Goal: Task Accomplishment & Management: Manage account settings

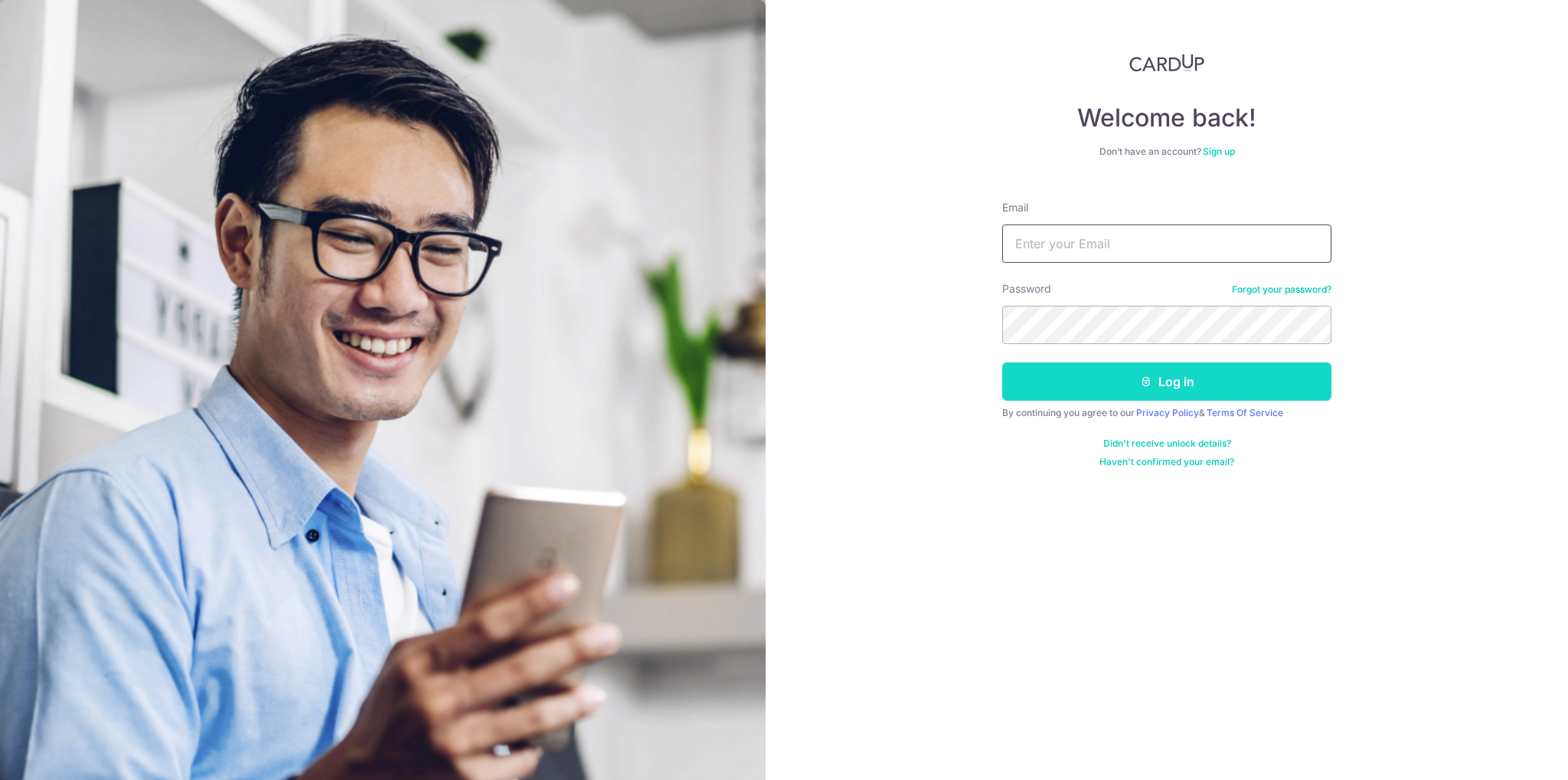
type input "[EMAIL_ADDRESS][DOMAIN_NAME]"
click at [1157, 390] on button "Log in" at bounding box center [1167, 382] width 329 height 39
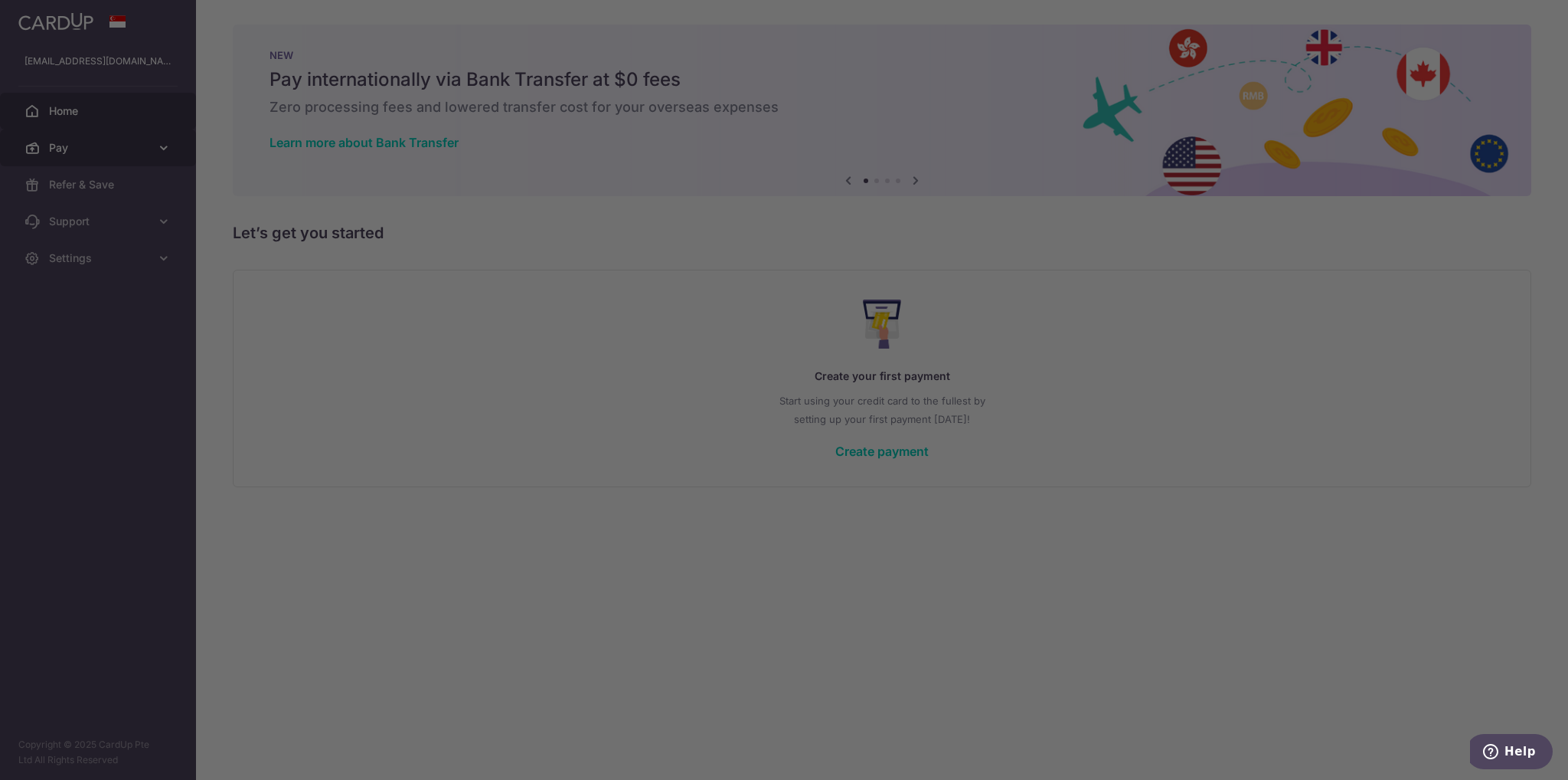
click at [104, 142] on body "charmsookc@gmail.com Home Pay Payments Recipients Cards Refer & Save Support FA…" at bounding box center [784, 390] width 1568 height 780
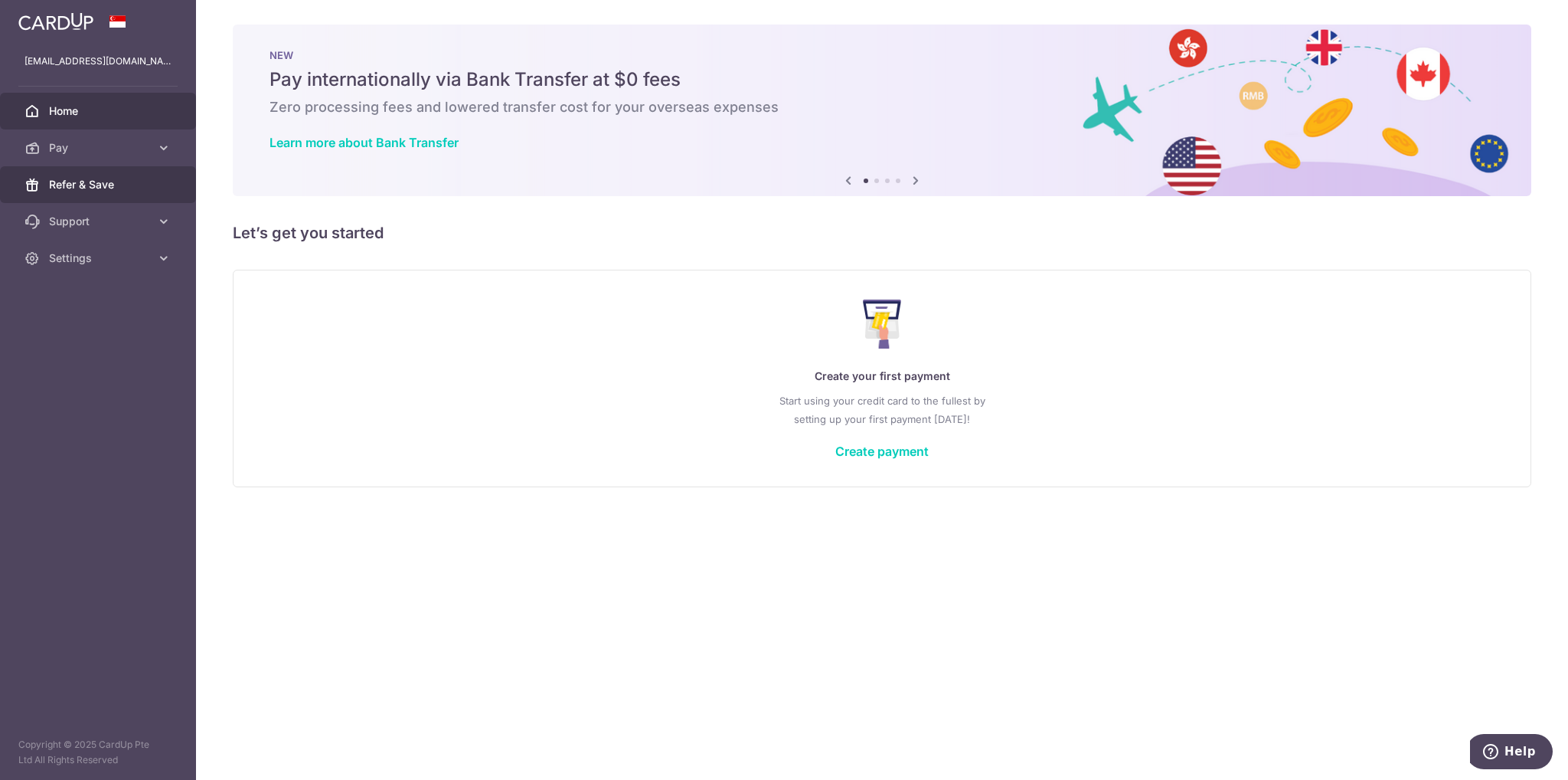
click at [92, 191] on span "Refer & Save" at bounding box center [99, 184] width 101 height 15
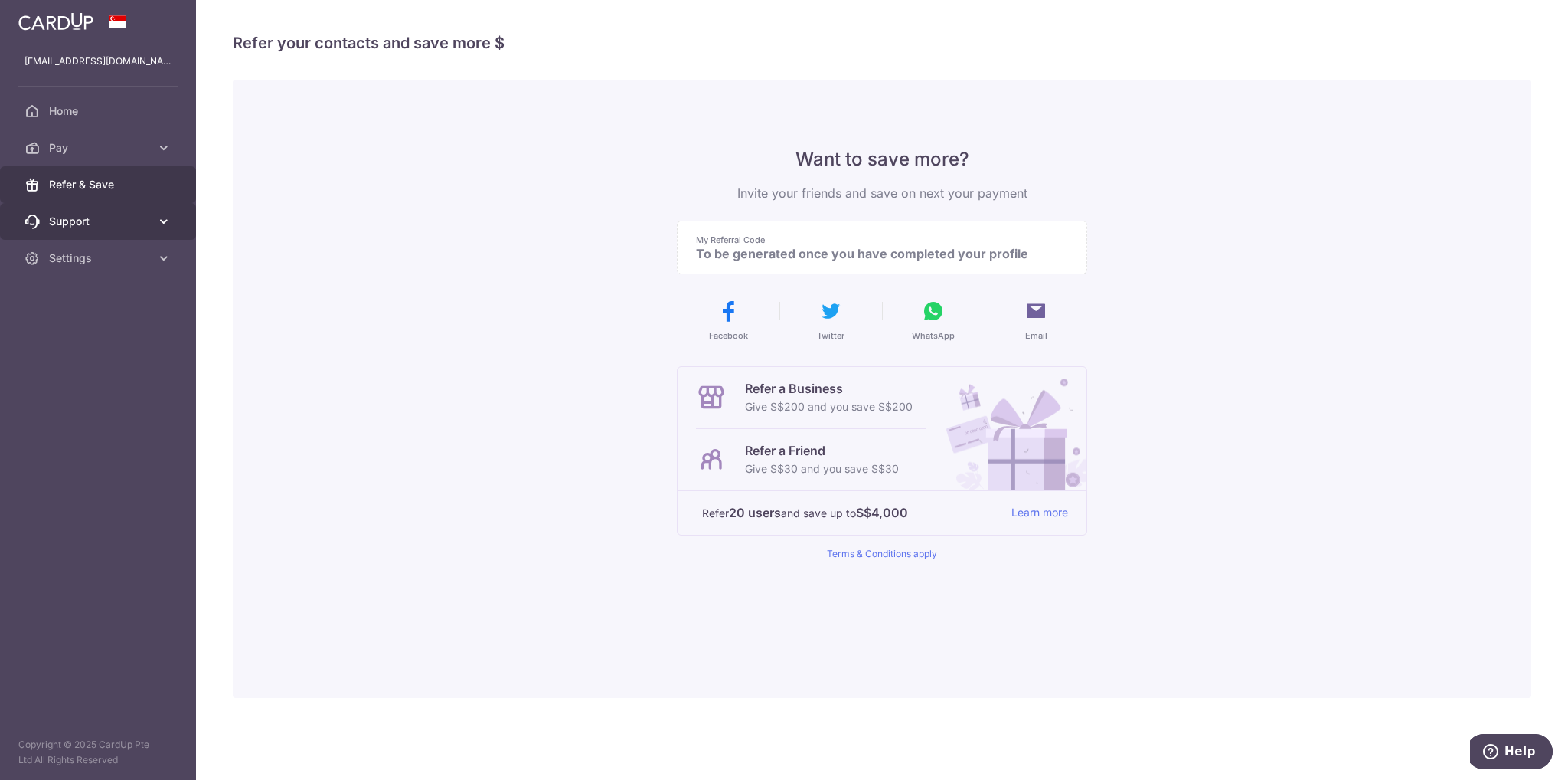
click at [87, 223] on span "Support" at bounding box center [99, 221] width 101 height 15
click at [67, 117] on span "Home" at bounding box center [99, 110] width 101 height 15
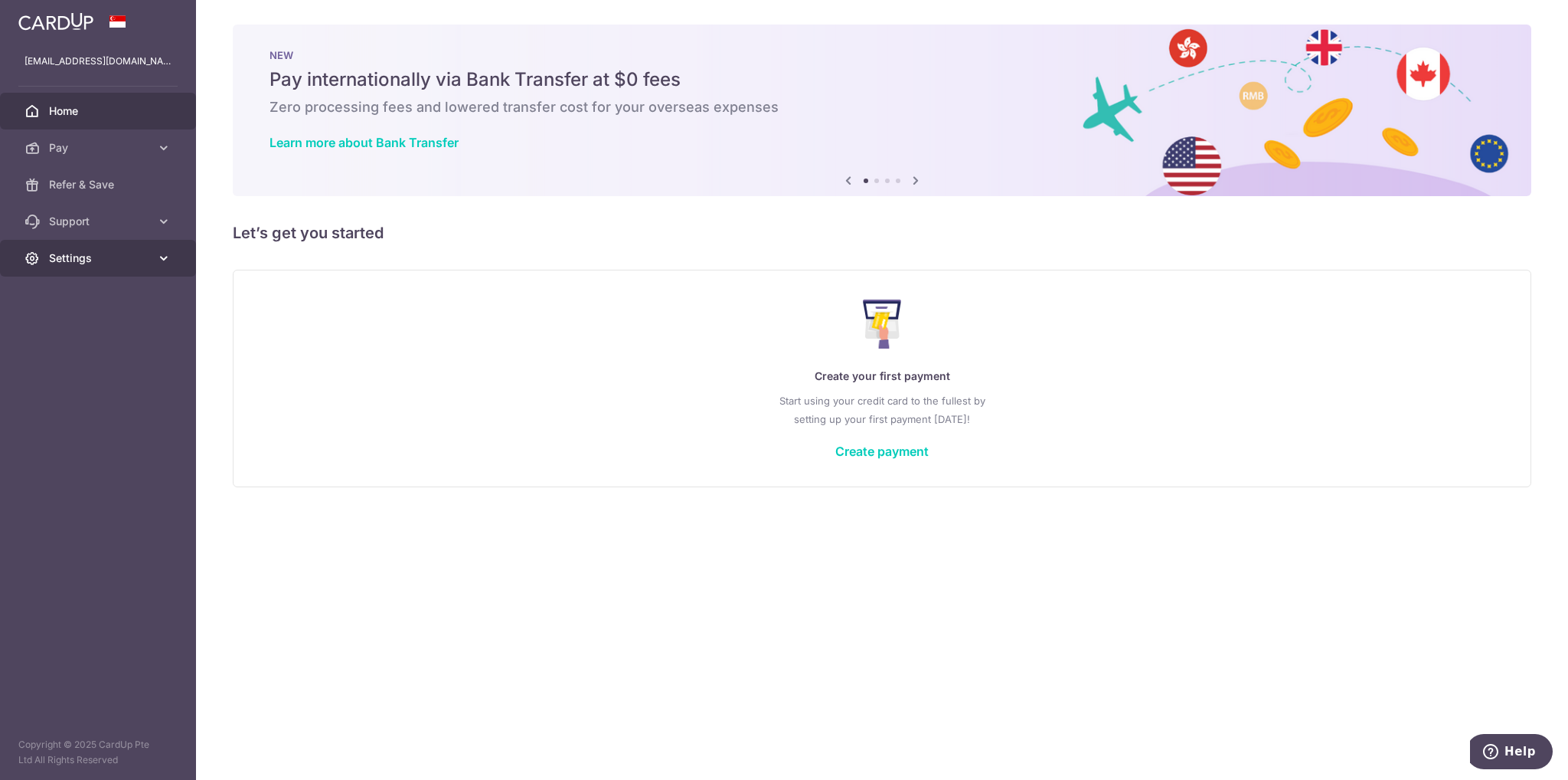
click at [89, 258] on span "Settings" at bounding box center [99, 258] width 101 height 15
click at [67, 115] on span "Home" at bounding box center [99, 110] width 101 height 15
click at [885, 445] on link "Create payment" at bounding box center [882, 451] width 93 height 15
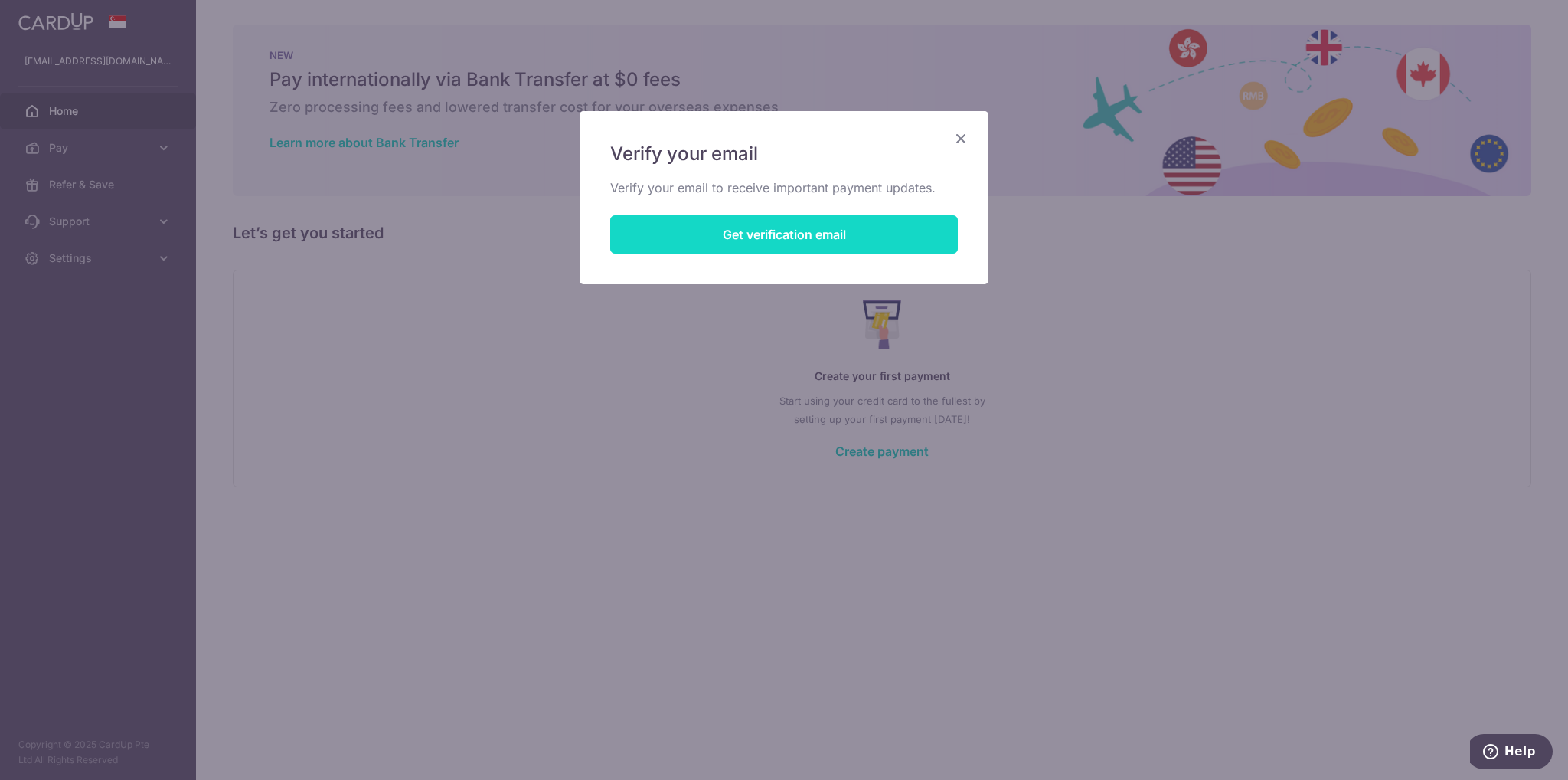
click at [790, 230] on button "Get verification email" at bounding box center [784, 234] width 347 height 39
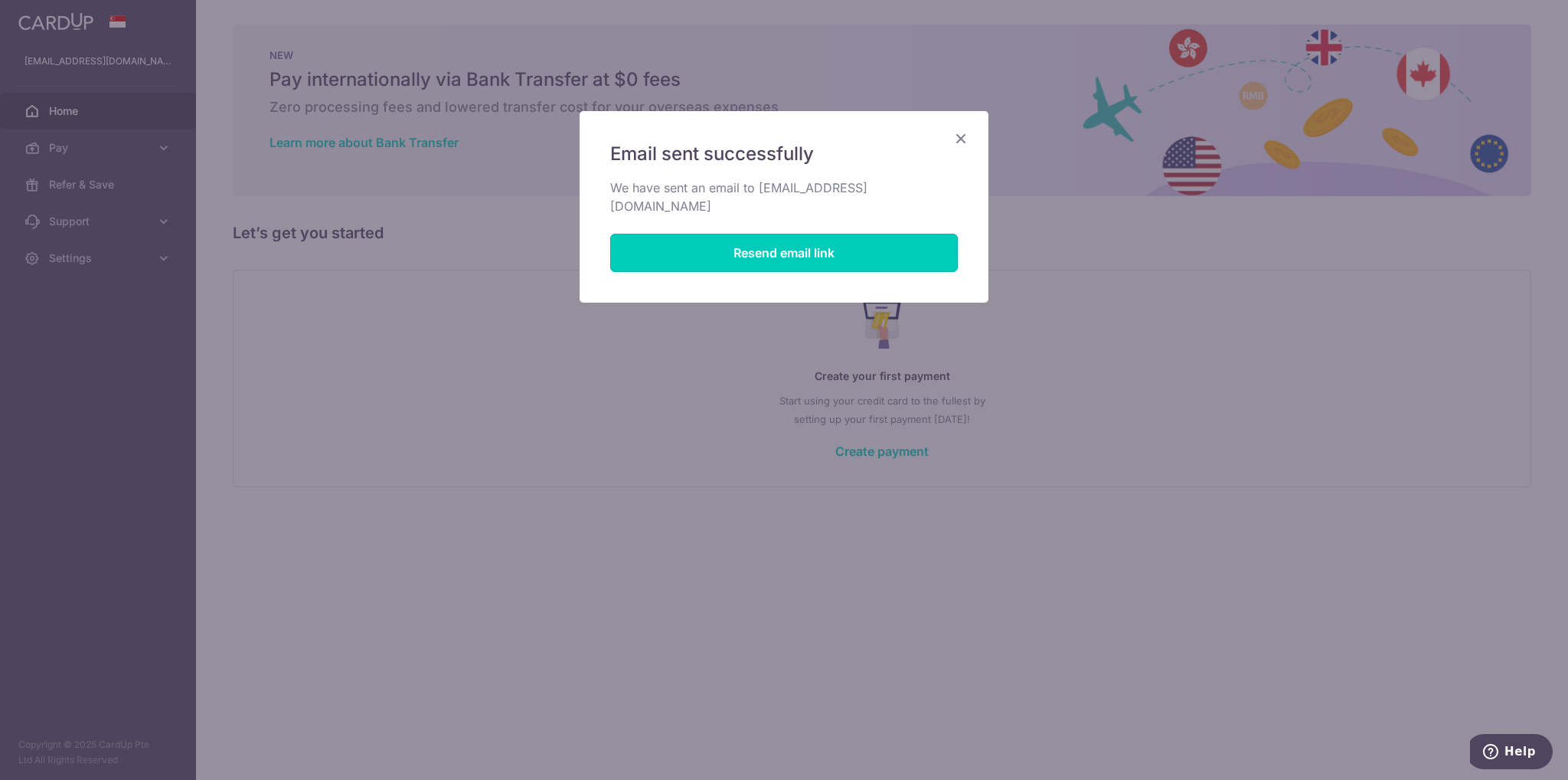
click at [775, 236] on button "Resend email link" at bounding box center [784, 252] width 347 height 39
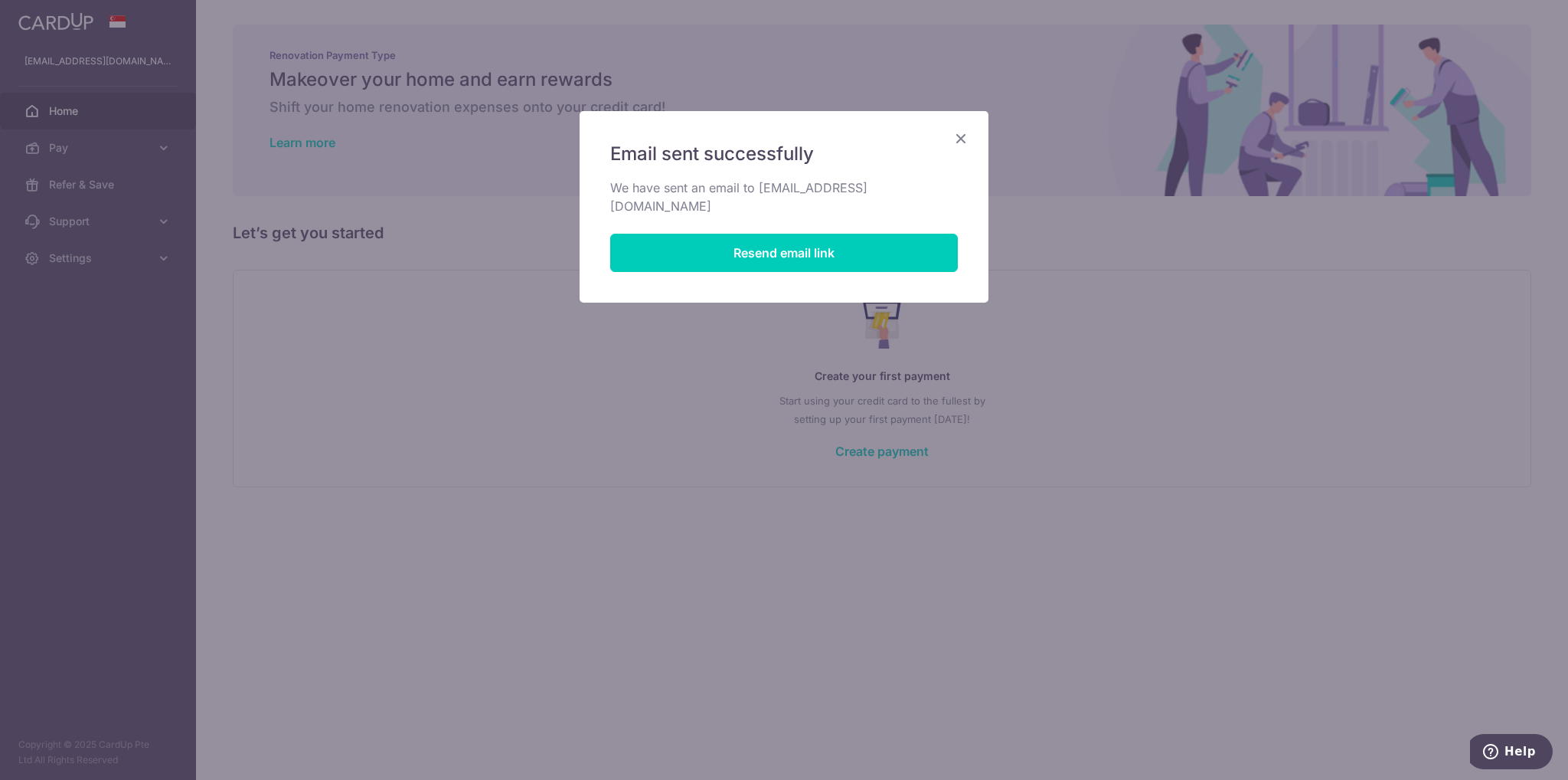
click at [962, 131] on icon "Close" at bounding box center [960, 138] width 18 height 19
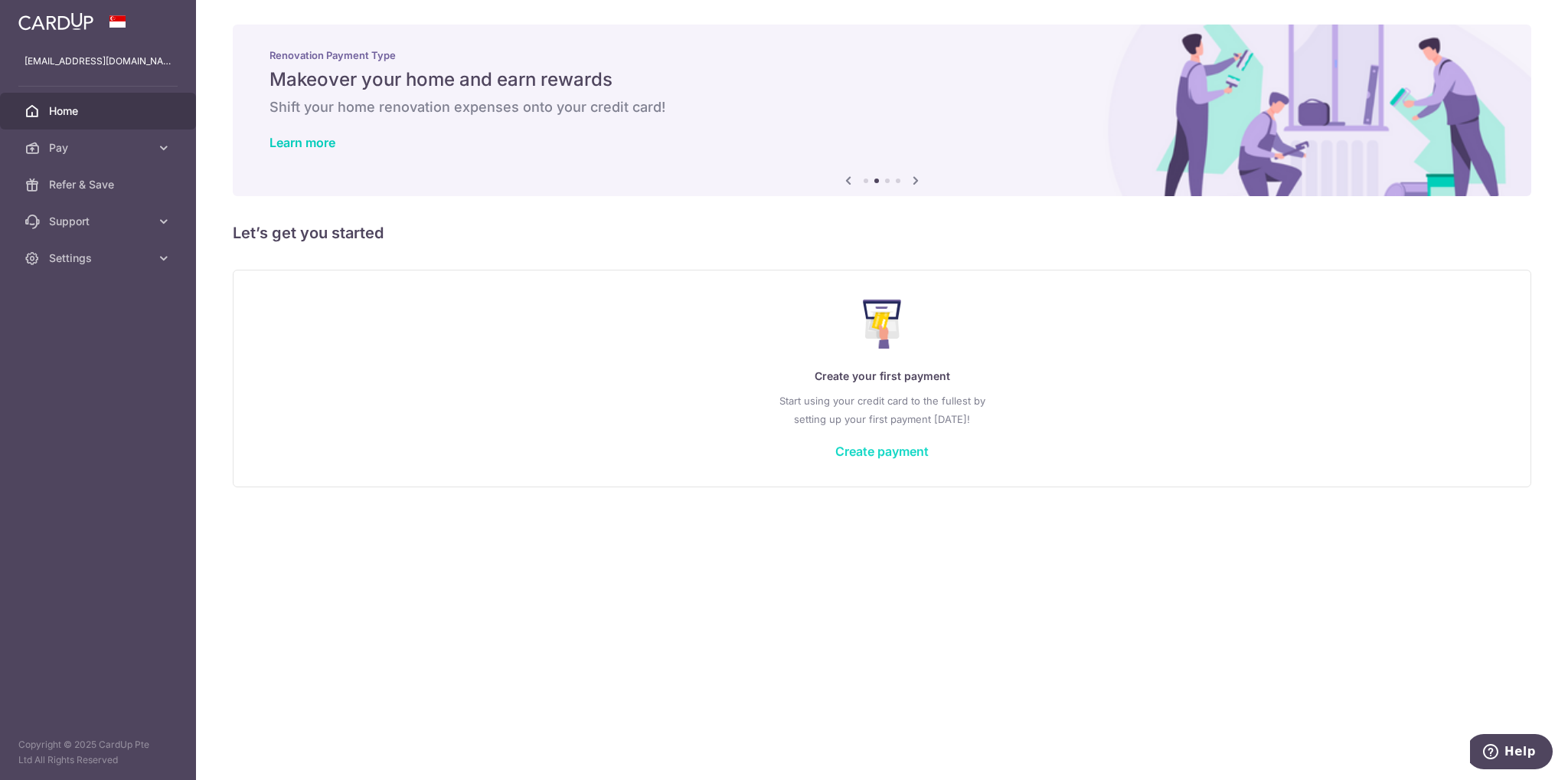
click at [892, 448] on link "Create payment" at bounding box center [882, 451] width 93 height 15
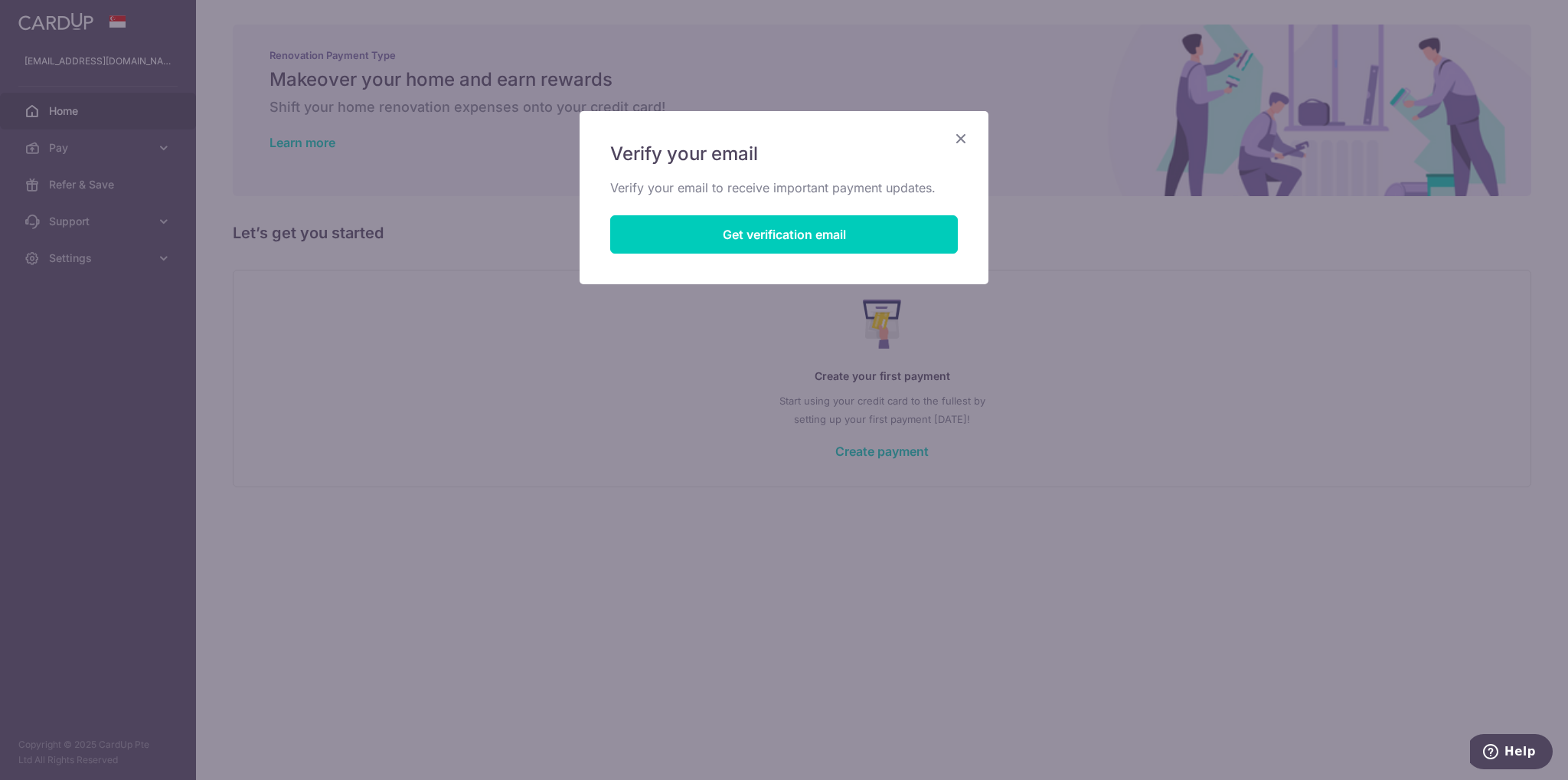
click at [806, 203] on div "Verify your email Verify your email to receive important payment updates. Get v…" at bounding box center [784, 197] width 409 height 173
click at [799, 235] on button "Get verification email" at bounding box center [784, 234] width 347 height 39
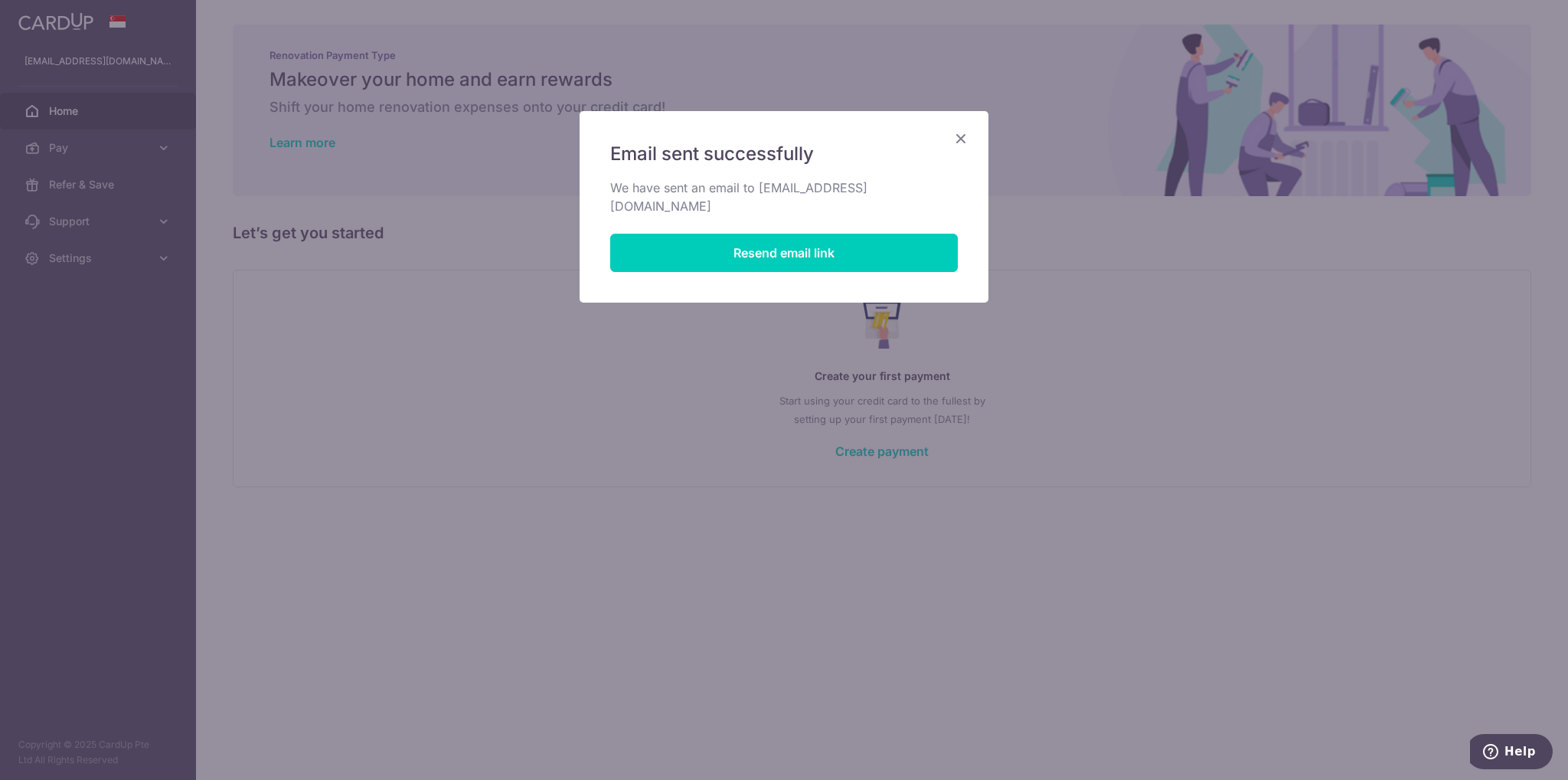
click at [966, 139] on icon "Close" at bounding box center [960, 138] width 18 height 19
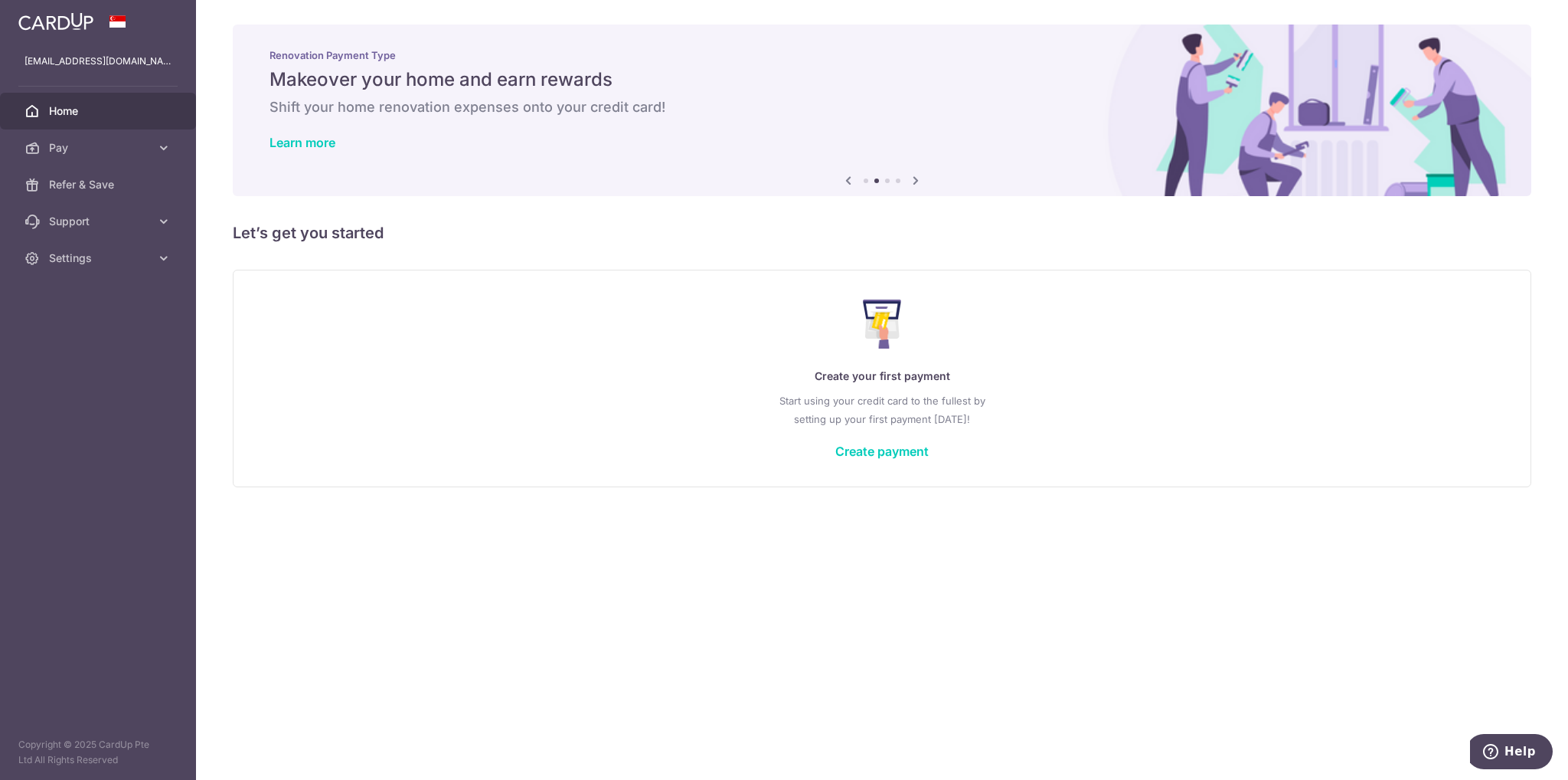
click at [514, 274] on div "Create your first payment Start using your credit card to the fullest by settin…" at bounding box center [882, 378] width 1298 height 217
click at [85, 263] on span "Settings" at bounding box center [99, 258] width 101 height 15
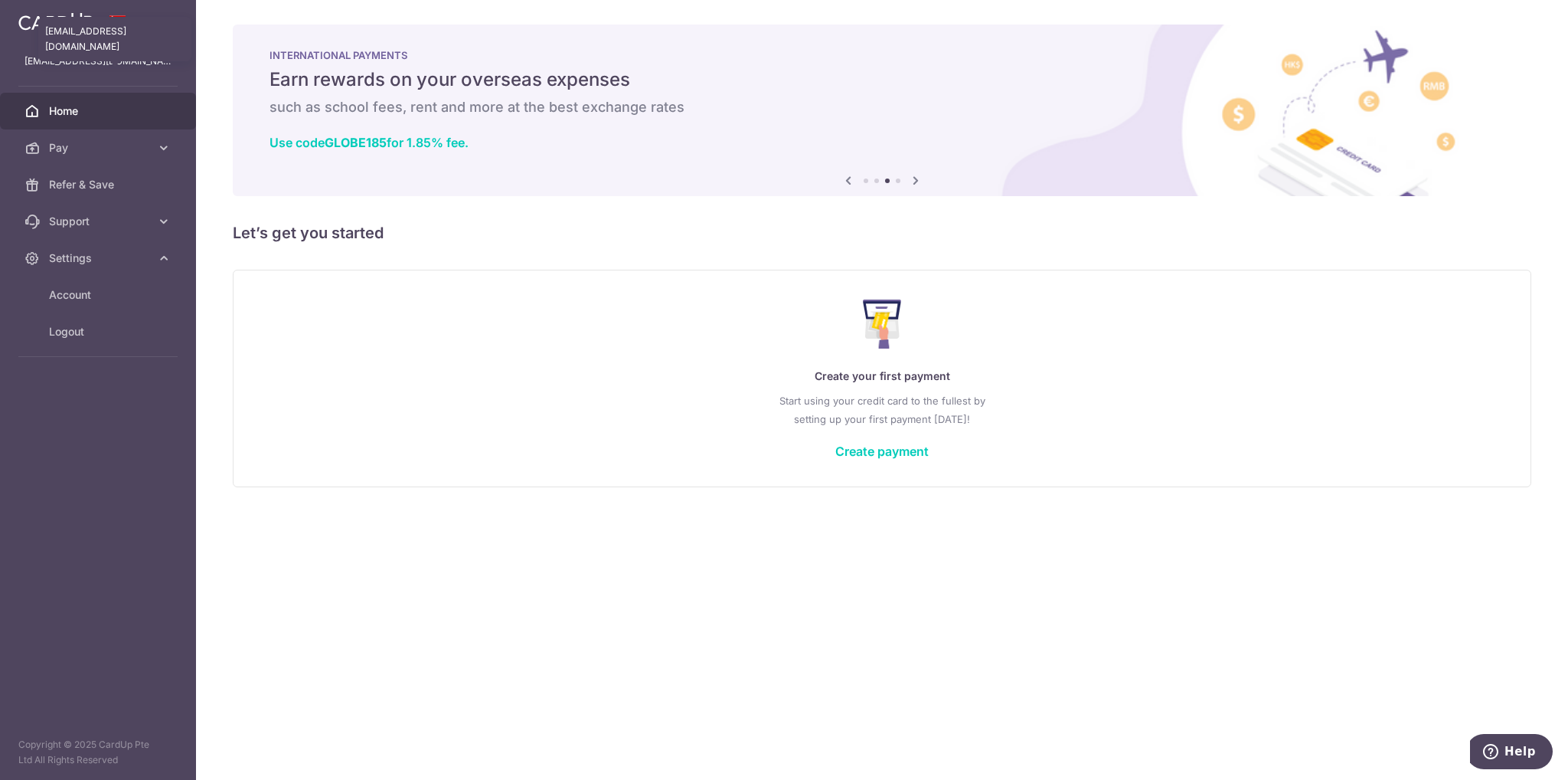
click at [111, 59] on p "charmsookc@gmail.com" at bounding box center [98, 61] width 147 height 15
click at [86, 335] on span "Logout" at bounding box center [99, 331] width 101 height 15
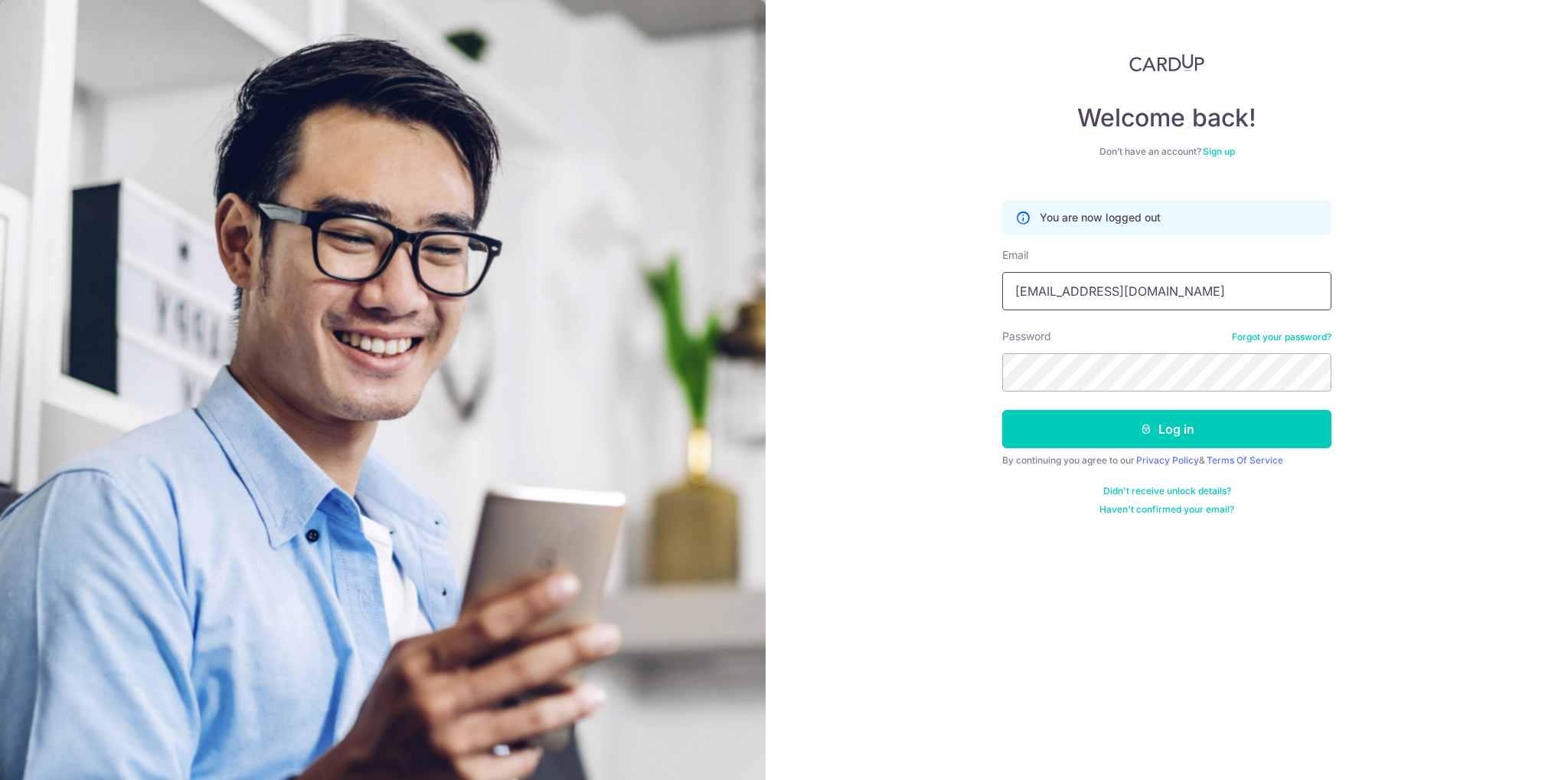
click at [1051, 292] on input "charmsookc@gmail.com" at bounding box center [1167, 291] width 329 height 39
click at [1063, 288] on input "charmsookc@gmail.com" at bounding box center [1167, 291] width 329 height 39
click at [1066, 288] on input "charmsookc@gmail.com" at bounding box center [1167, 291] width 329 height 39
click at [1071, 289] on input "charmsookc@gmail.com" at bounding box center [1167, 291] width 329 height 39
type input "[EMAIL_ADDRESS][DOMAIN_NAME]"
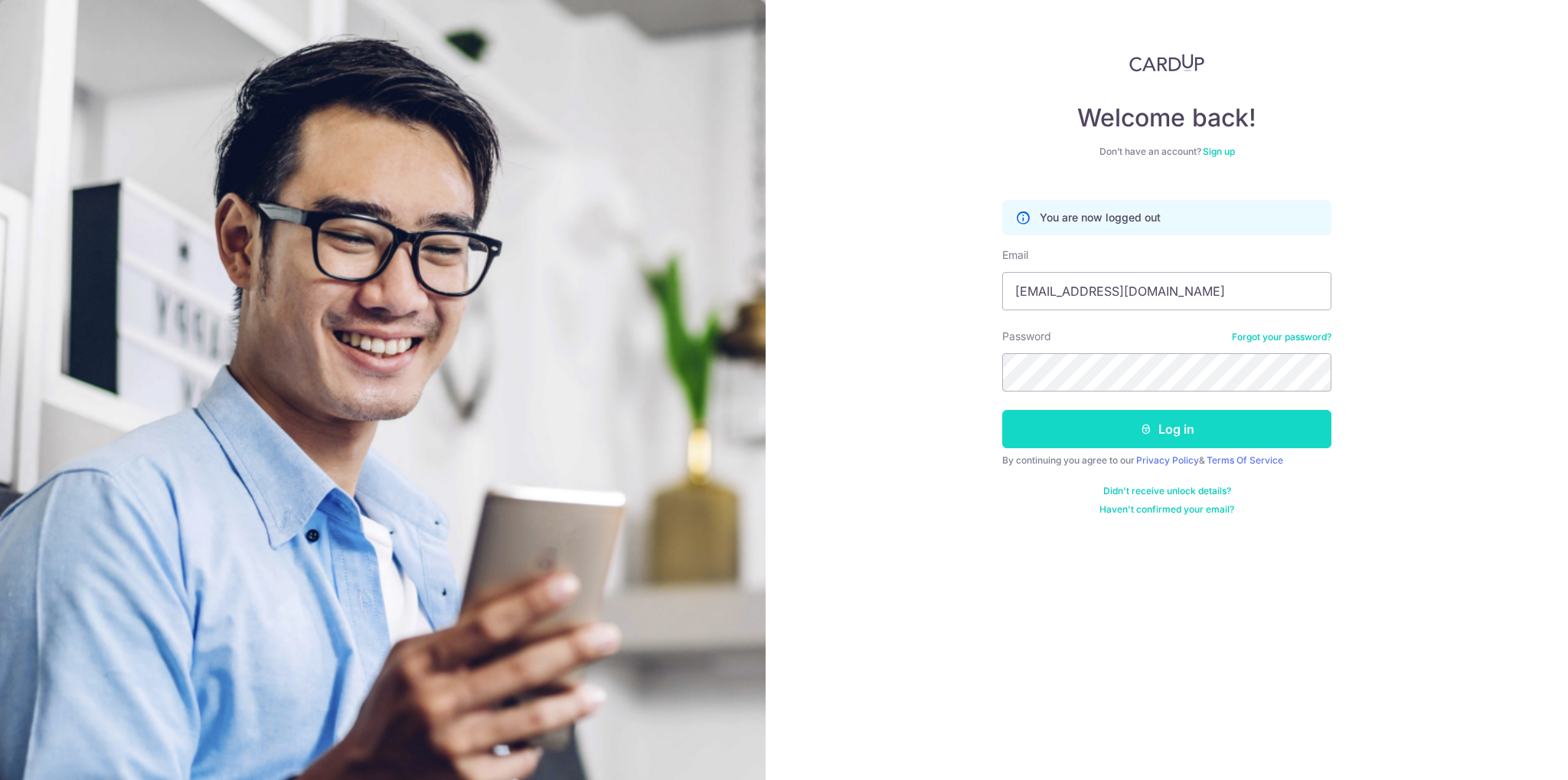
click at [1222, 430] on button "Log in" at bounding box center [1167, 429] width 329 height 39
